Goal: Transaction & Acquisition: Obtain resource

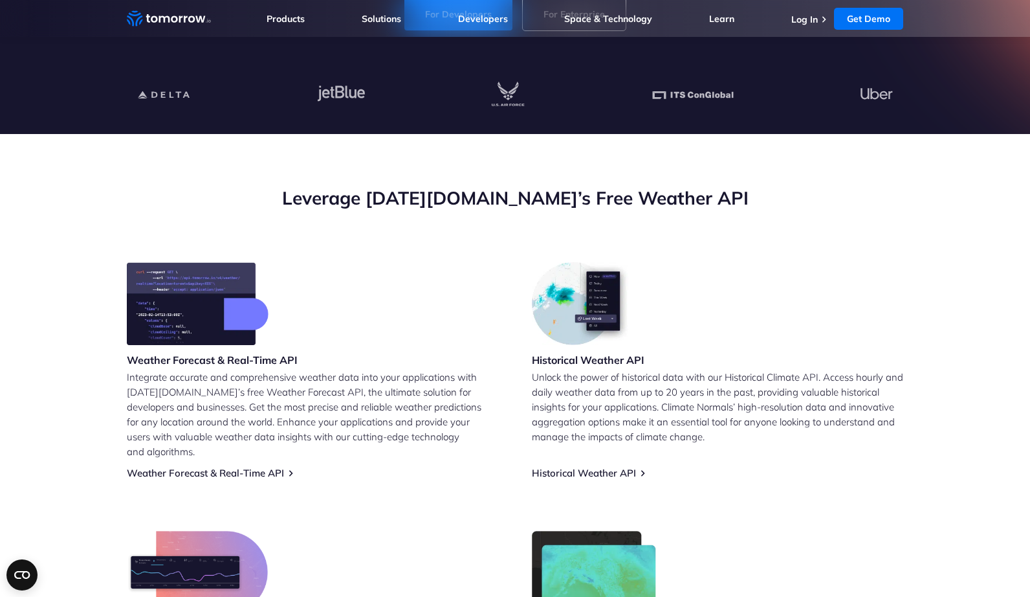
scroll to position [80, 0]
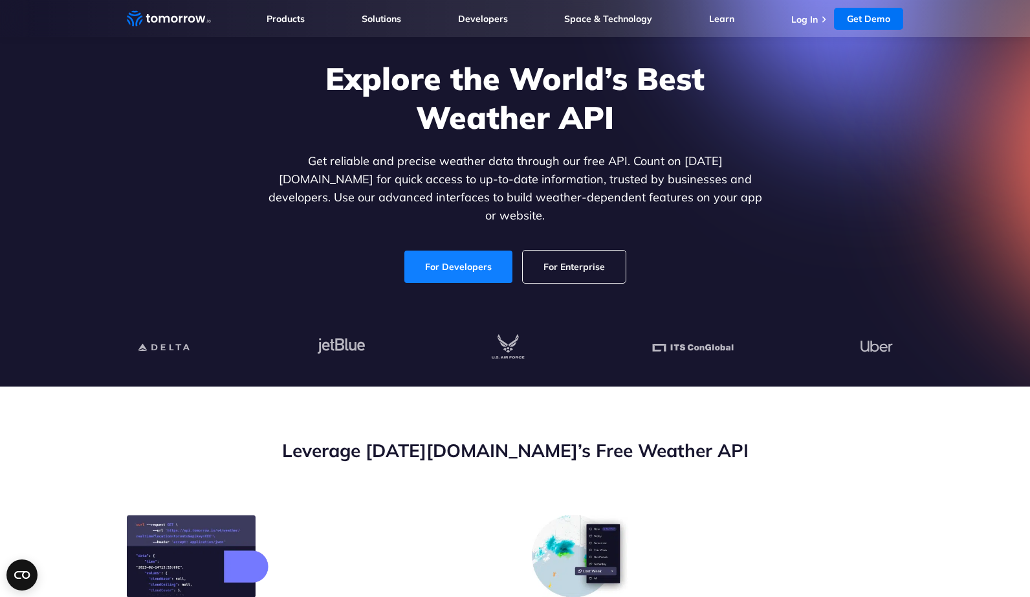
click at [470, 265] on link "For Developers" at bounding box center [458, 266] width 108 height 32
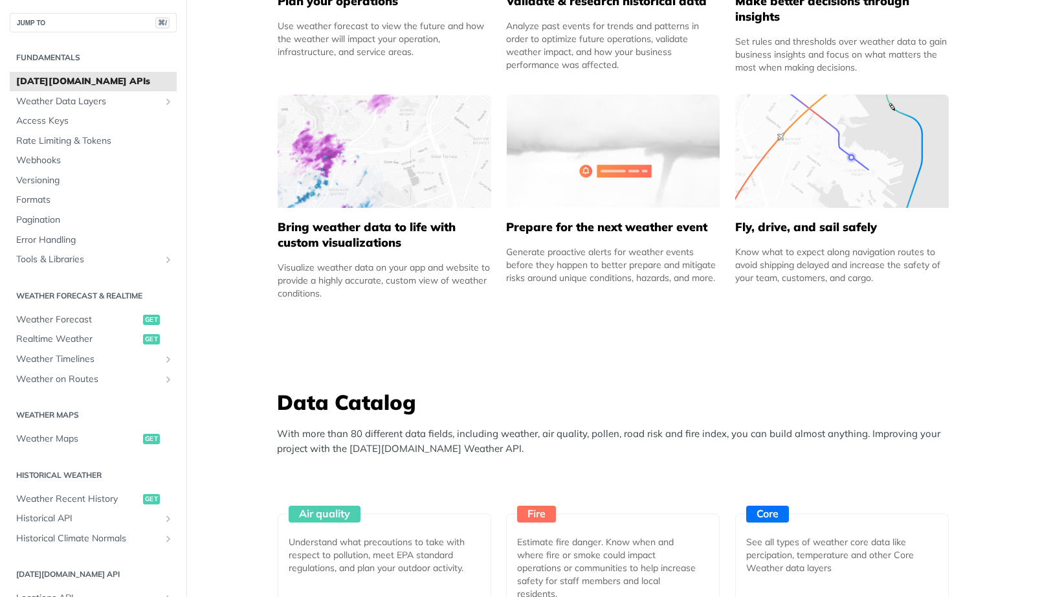
scroll to position [788, 0]
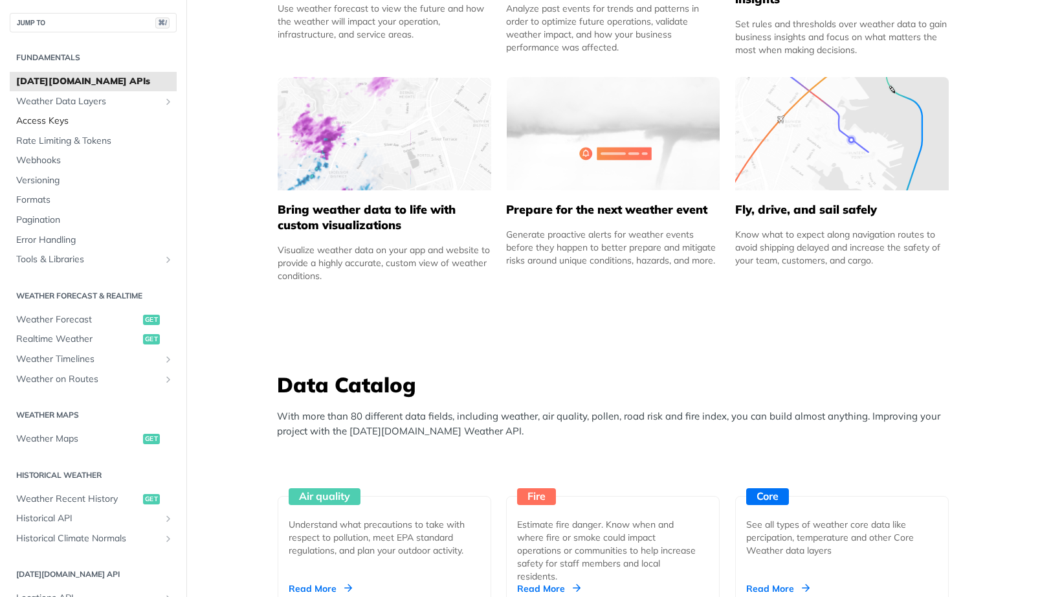
click at [87, 118] on span "Access Keys" at bounding box center [94, 121] width 157 height 13
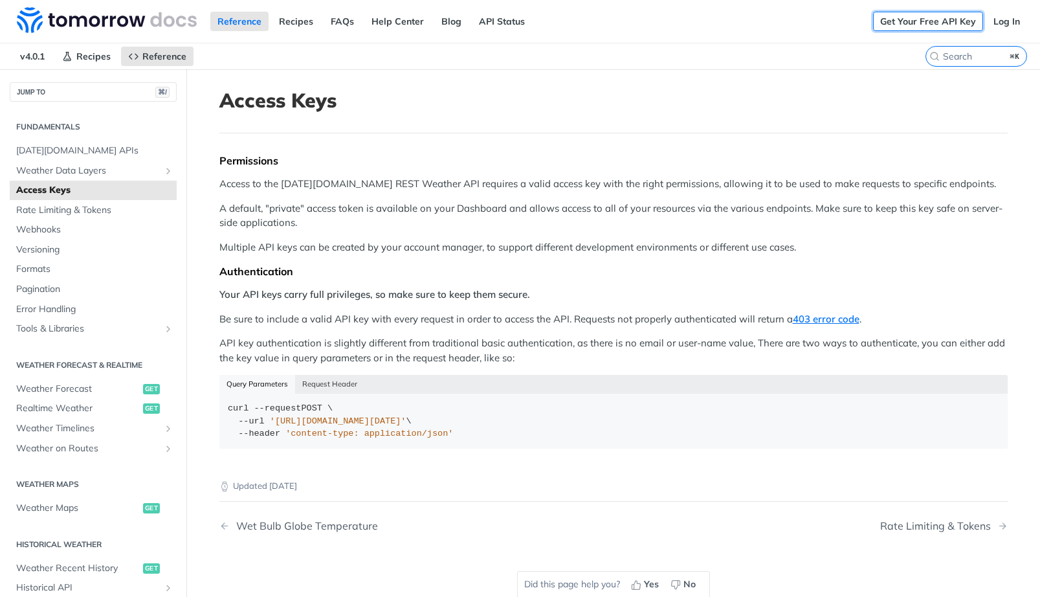
click at [940, 18] on link "Get Your Free API Key" at bounding box center [928, 21] width 110 height 19
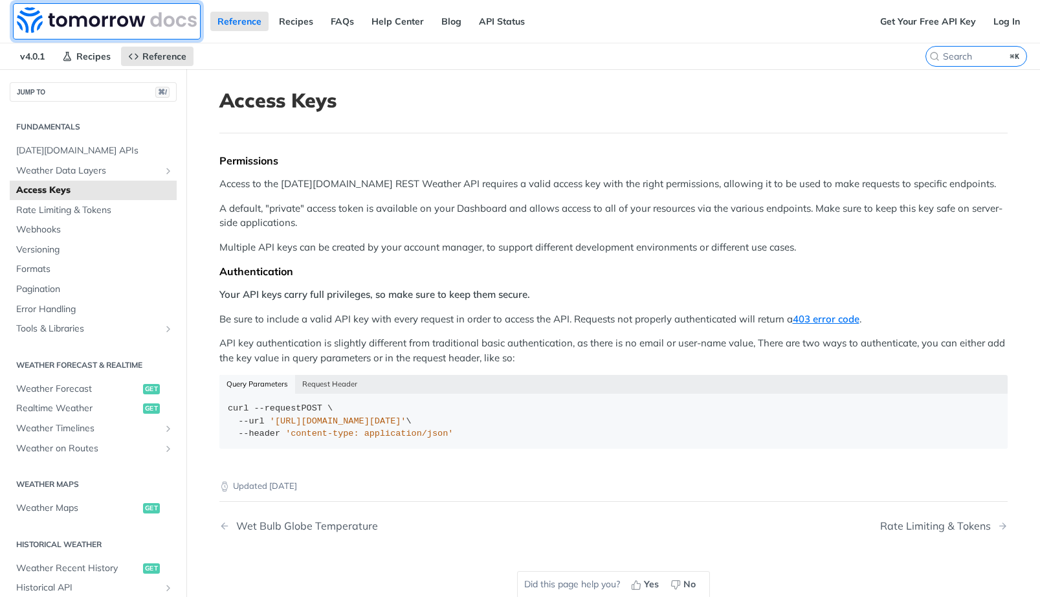
click at [104, 28] on img at bounding box center [107, 20] width 180 height 26
click at [988, 21] on link "Log In" at bounding box center [1006, 21] width 41 height 19
